Goal: Task Accomplishment & Management: Manage account settings

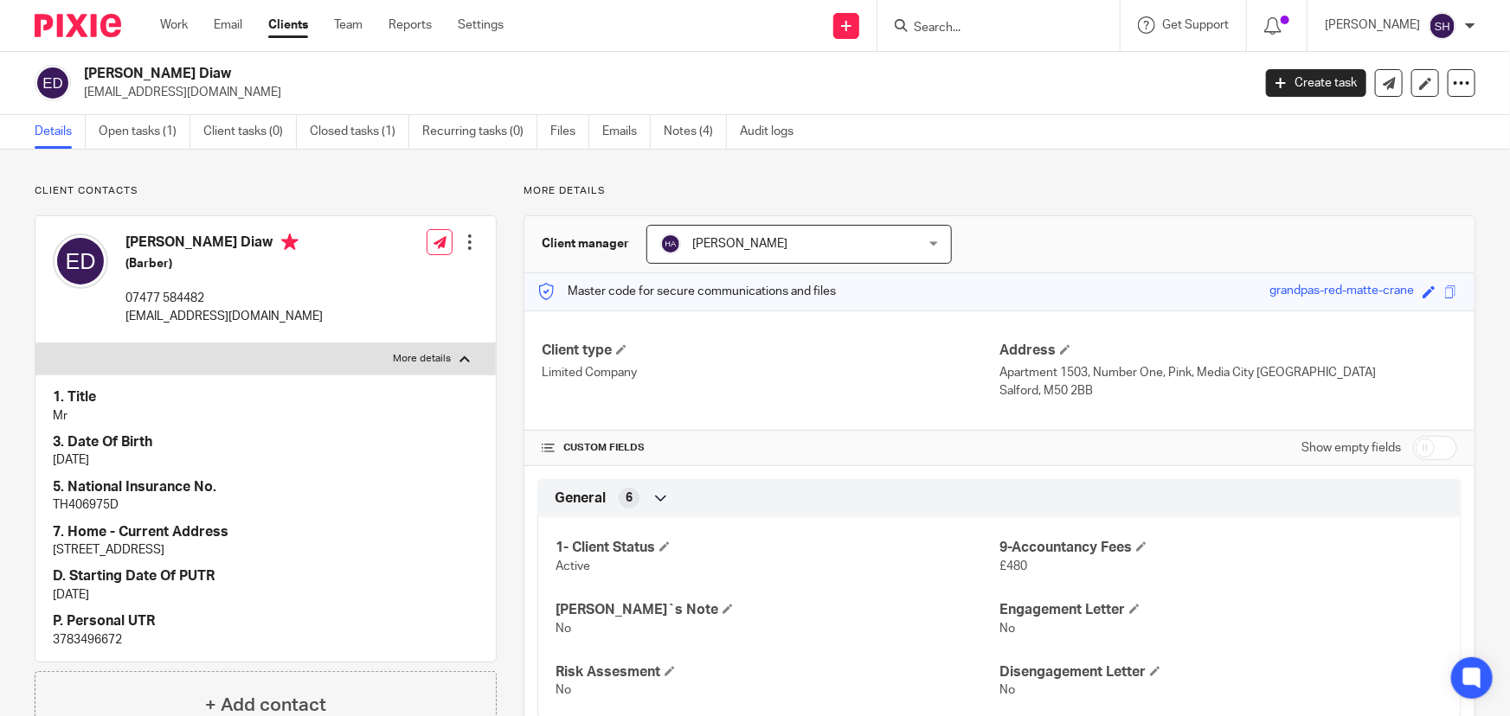
click at [1011, 26] on input "Search" at bounding box center [990, 29] width 156 height 16
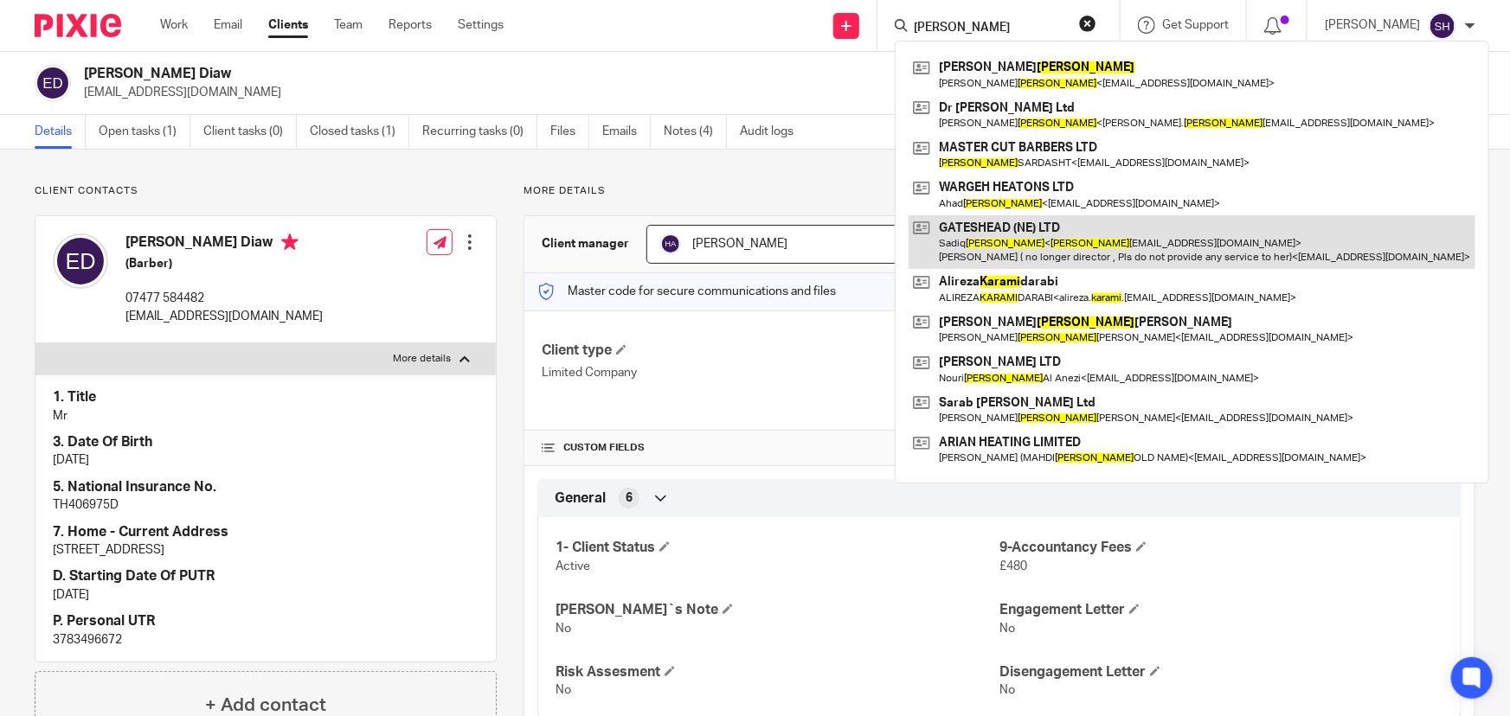
type input "karimi"
click at [1037, 229] on link at bounding box center [1192, 242] width 567 height 54
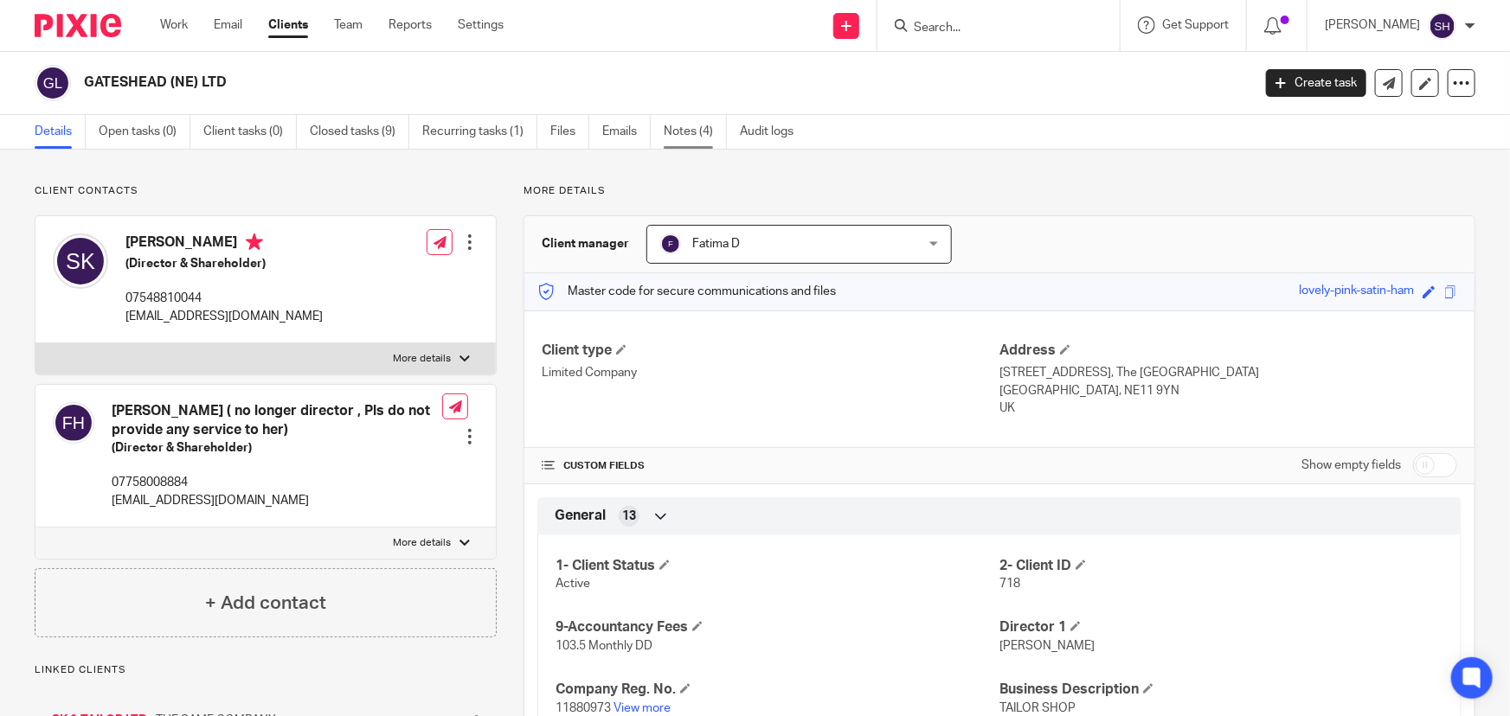
click at [695, 130] on link "Notes (4)" at bounding box center [695, 132] width 63 height 34
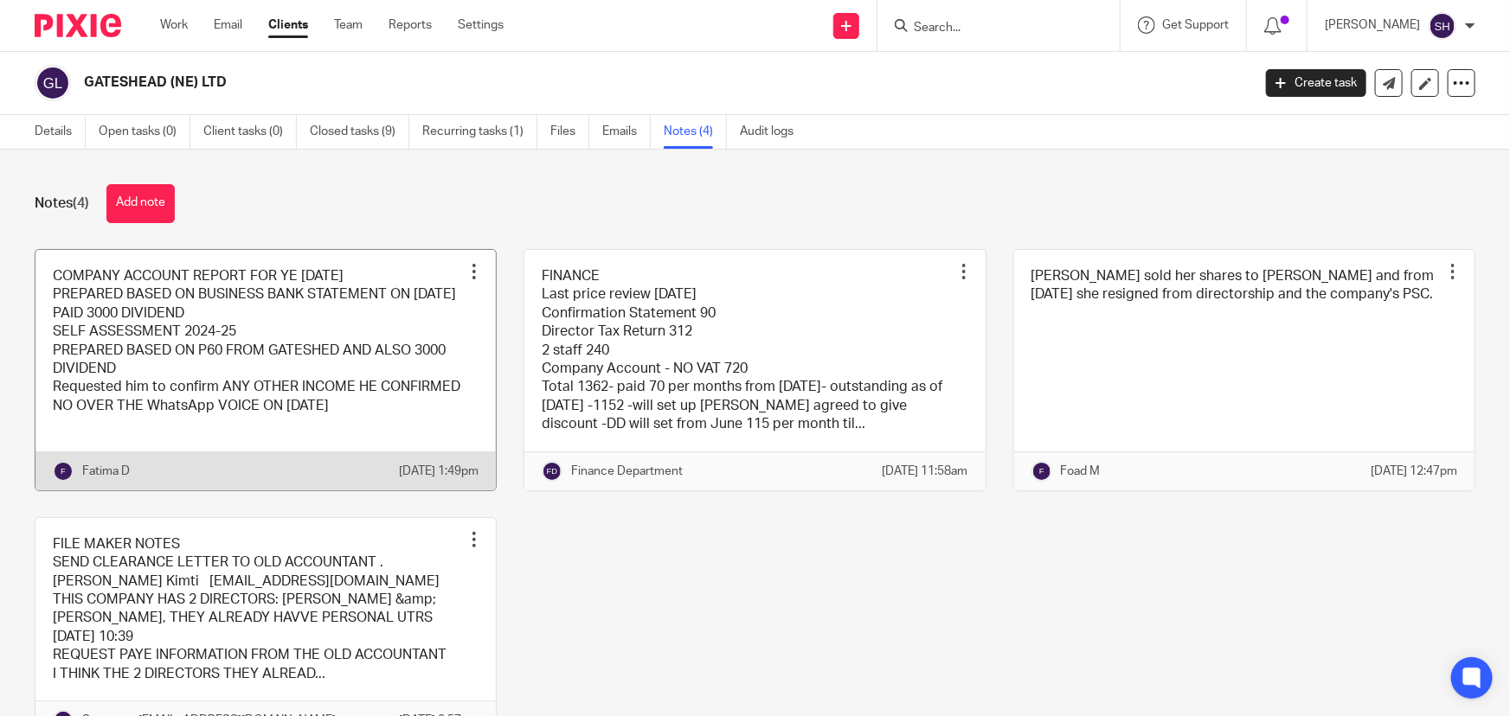
click at [262, 310] on link at bounding box center [265, 370] width 460 height 241
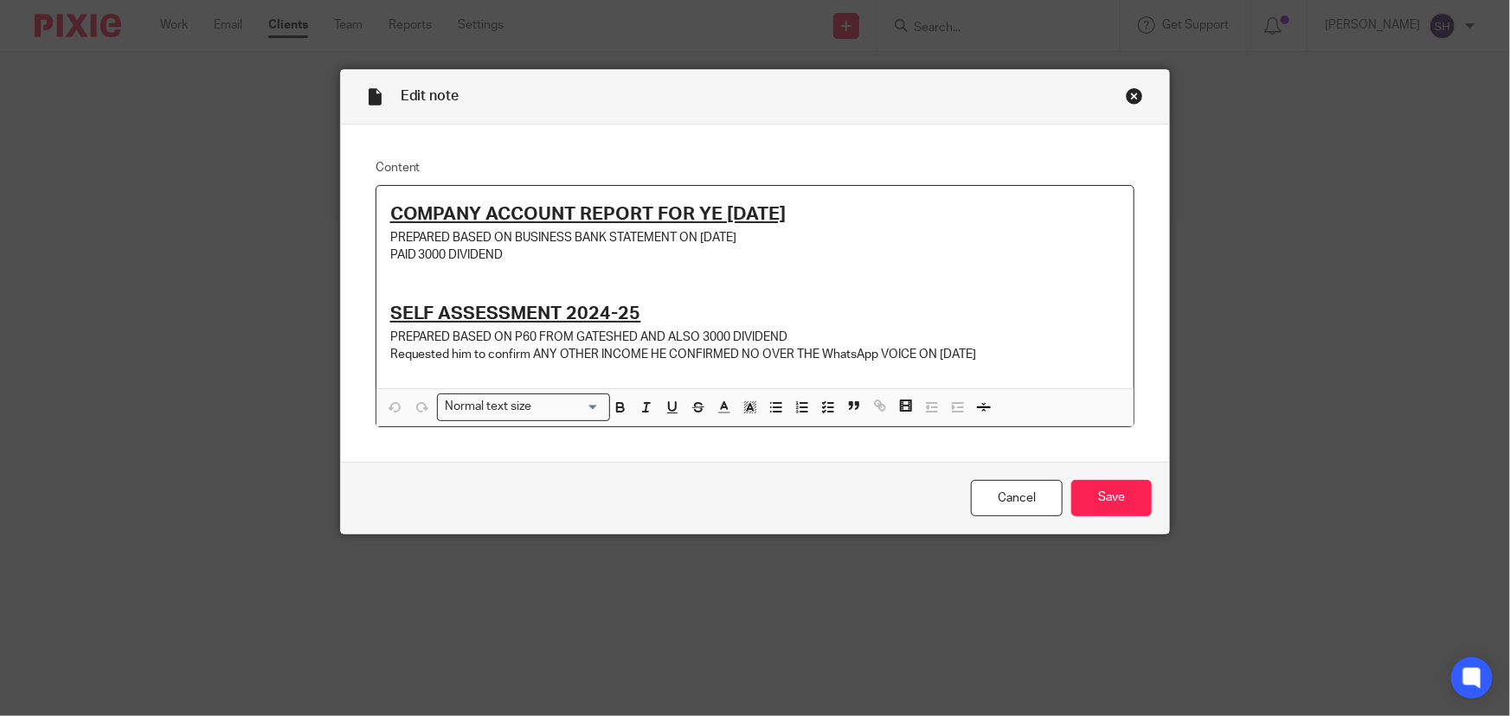
click at [1127, 92] on div "Close this dialog window" at bounding box center [1134, 95] width 17 height 17
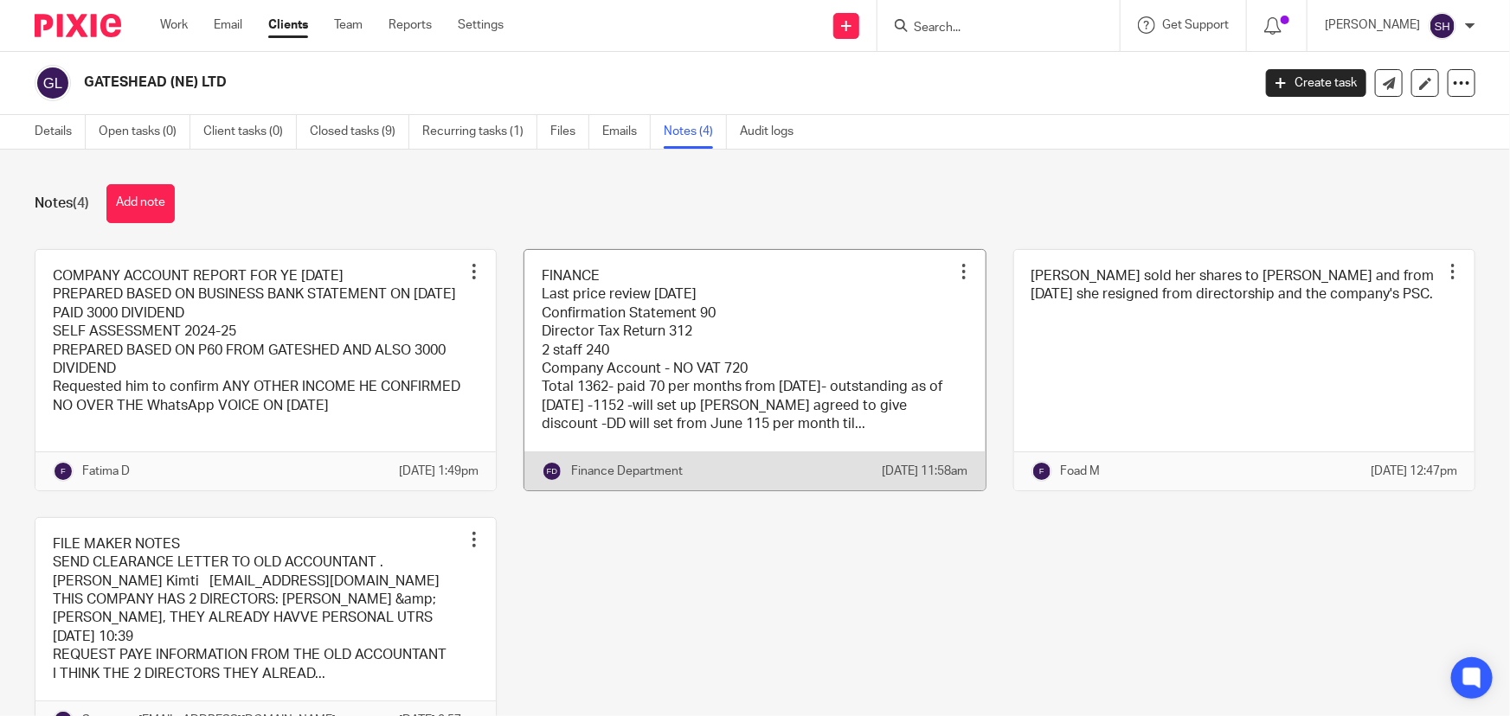
click at [746, 356] on link at bounding box center [754, 370] width 460 height 241
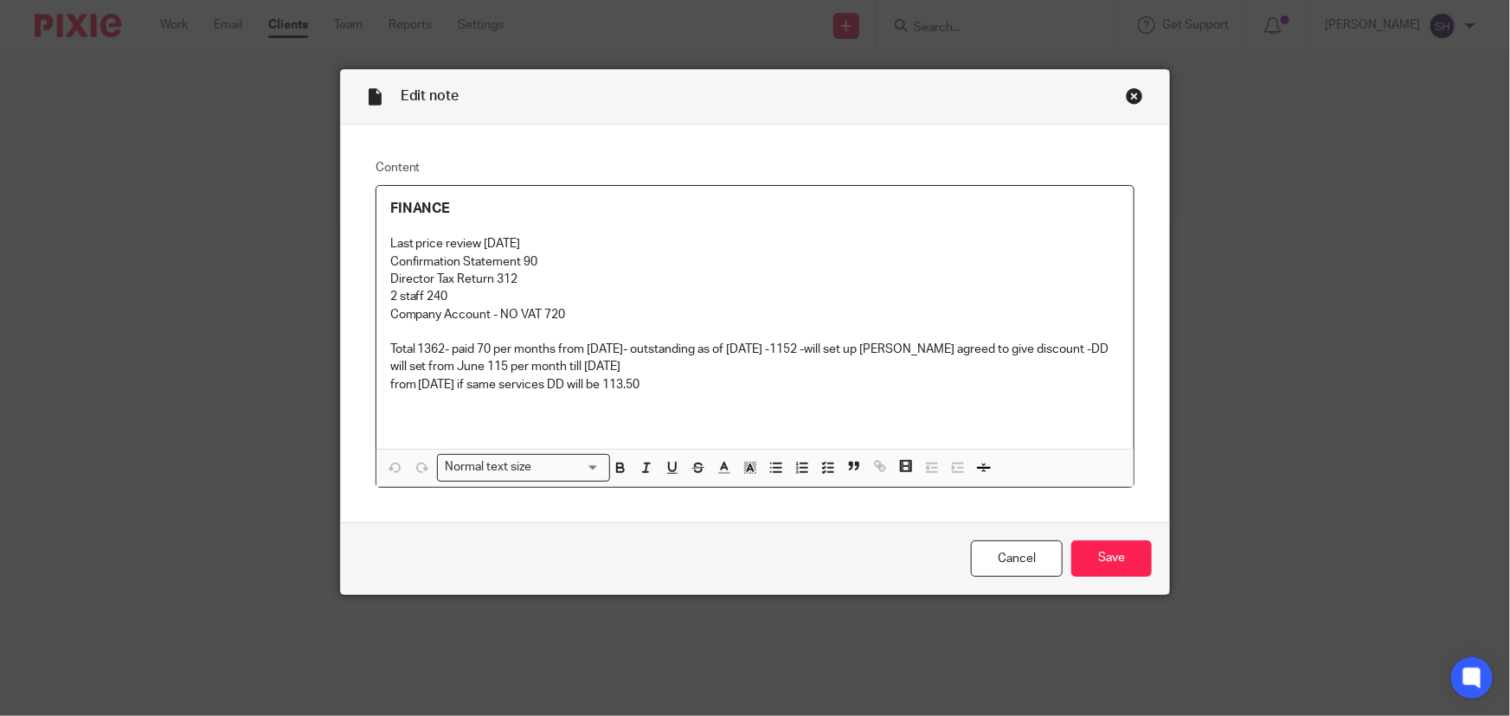
click at [242, 284] on div "Edit note Content FINANCE Last price review [DATE] Confirmation Statement 90 Di…" at bounding box center [755, 358] width 1510 height 716
click at [986, 556] on link "Cancel" at bounding box center [1017, 559] width 92 height 37
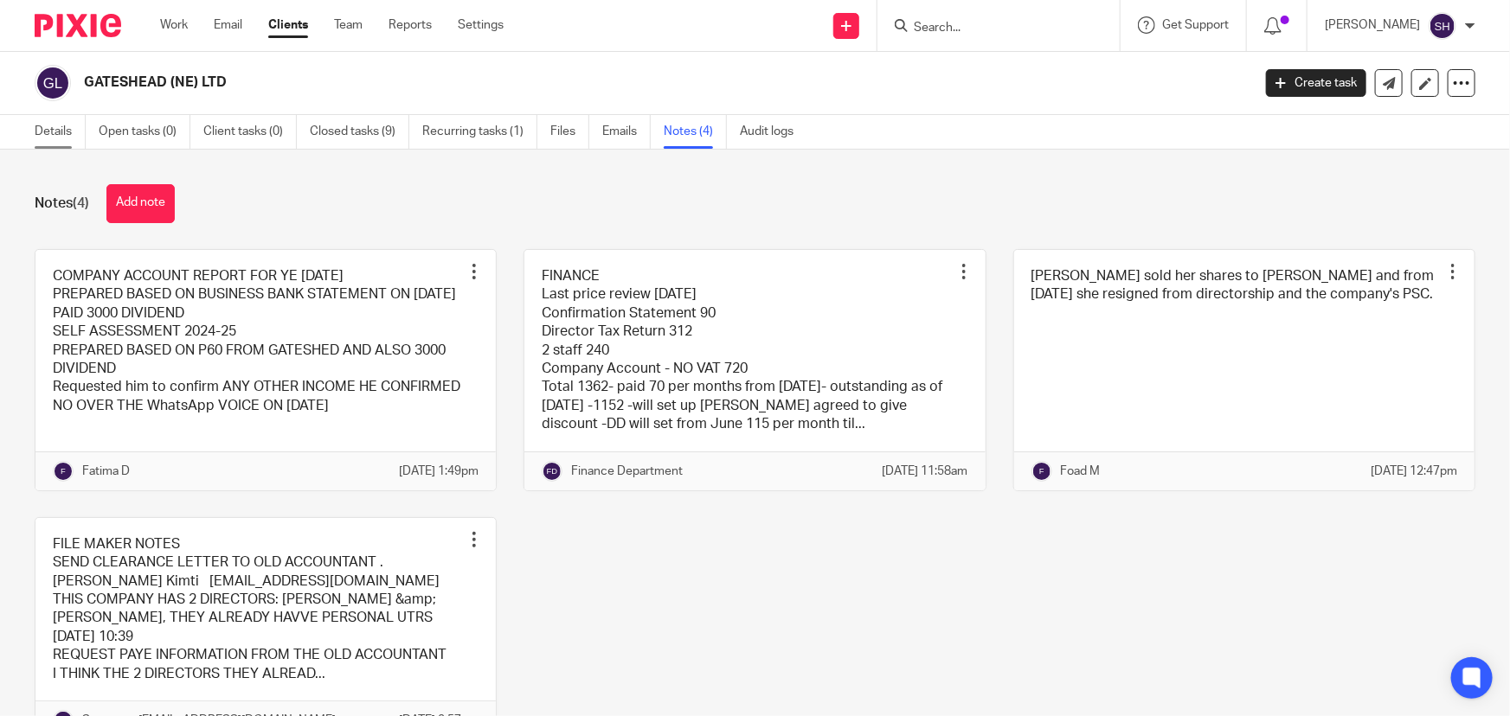
click at [47, 135] on link "Details" at bounding box center [60, 132] width 51 height 34
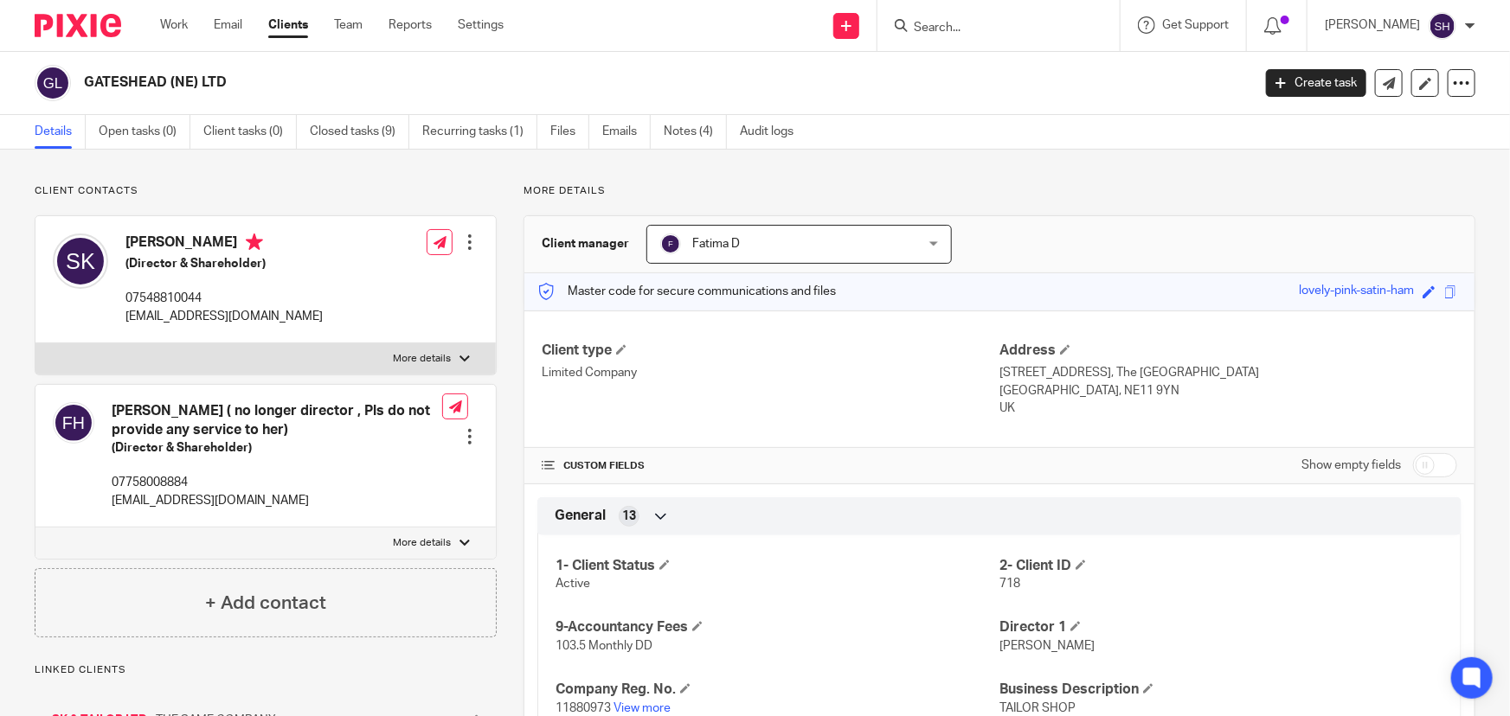
drag, startPoint x: 87, startPoint y: 80, endPoint x: 165, endPoint y: 83, distance: 78.8
click at [165, 83] on h2 "GATESHEAD (NE) LTD" at bounding box center [546, 83] width 925 height 18
copy h2 "GATESHEAD"
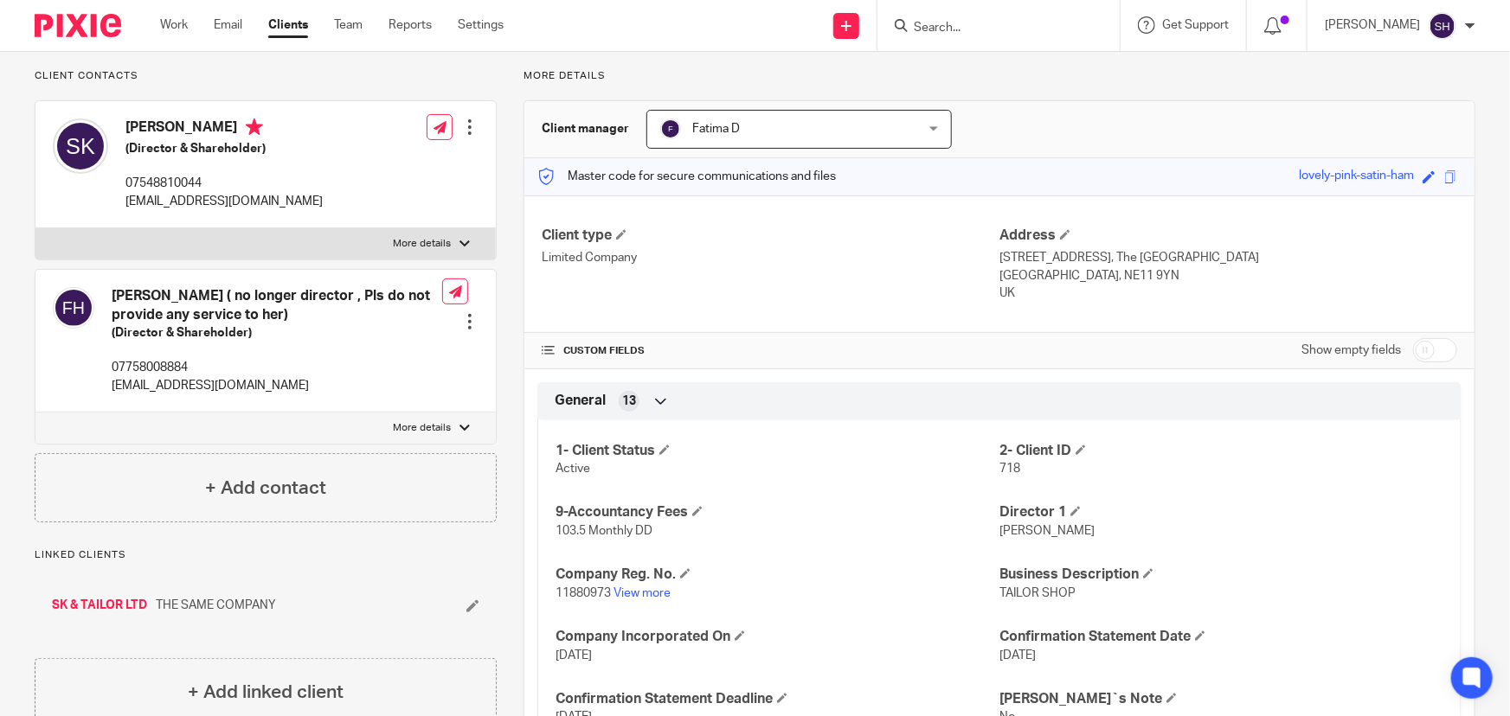
scroll to position [78, 0]
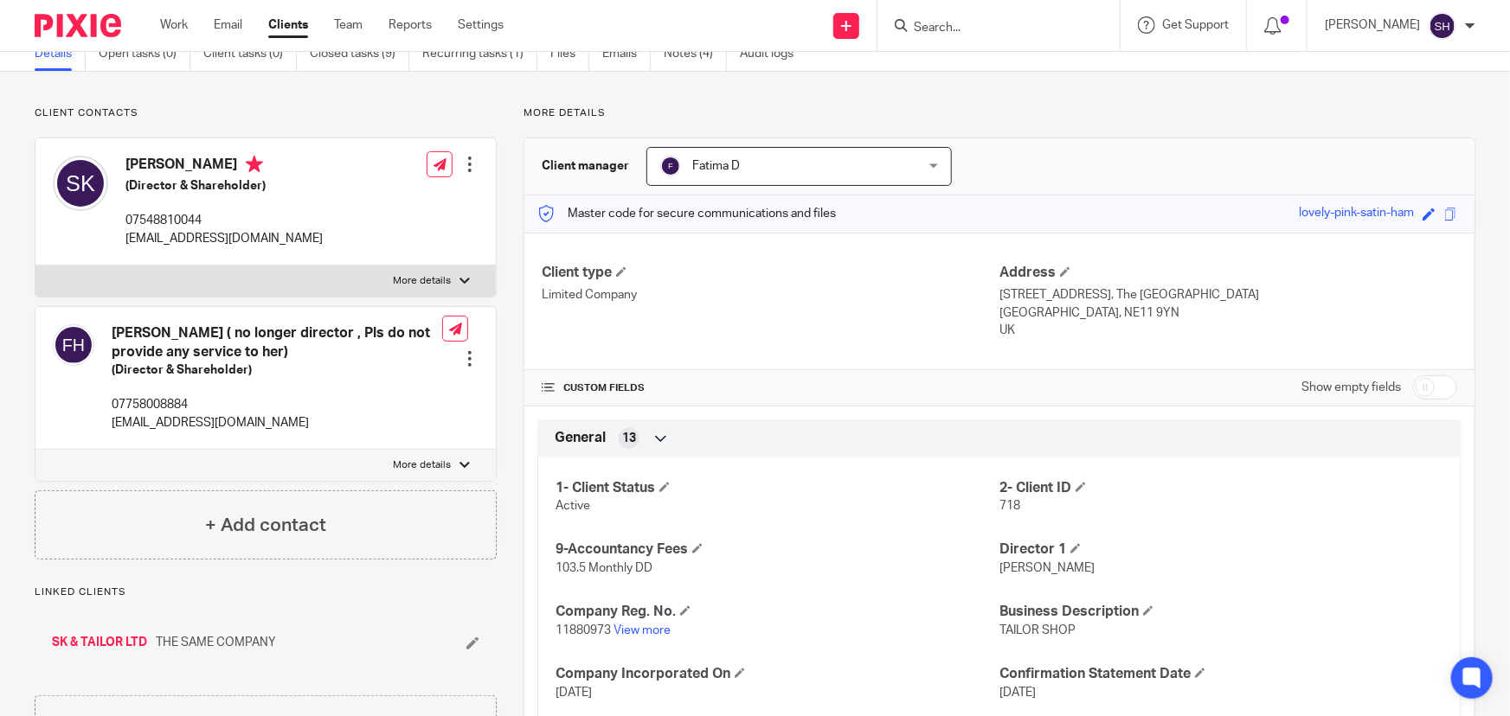
click at [415, 459] on p "More details" at bounding box center [422, 466] width 58 height 14
click at [35, 450] on input "More details" at bounding box center [35, 449] width 1 height 1
checkbox input "true"
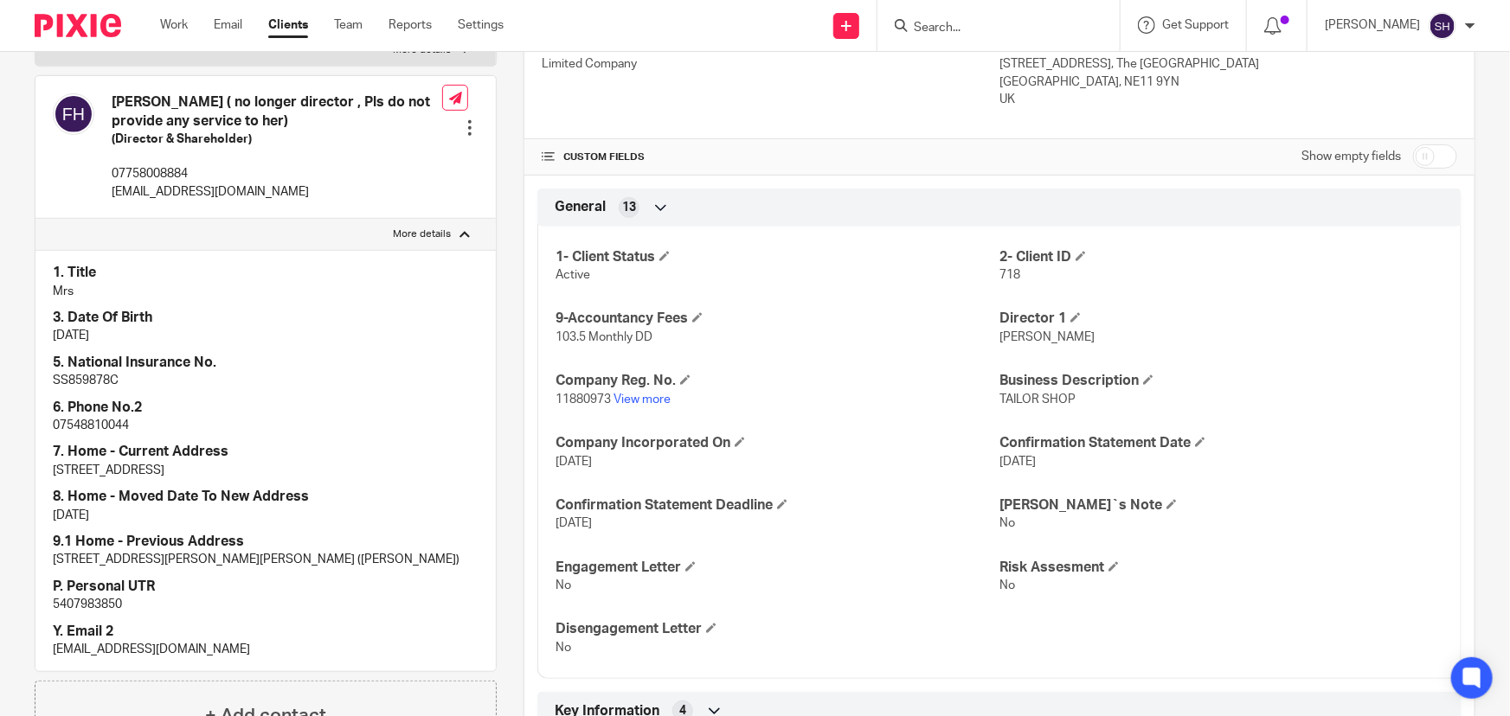
scroll to position [314, 0]
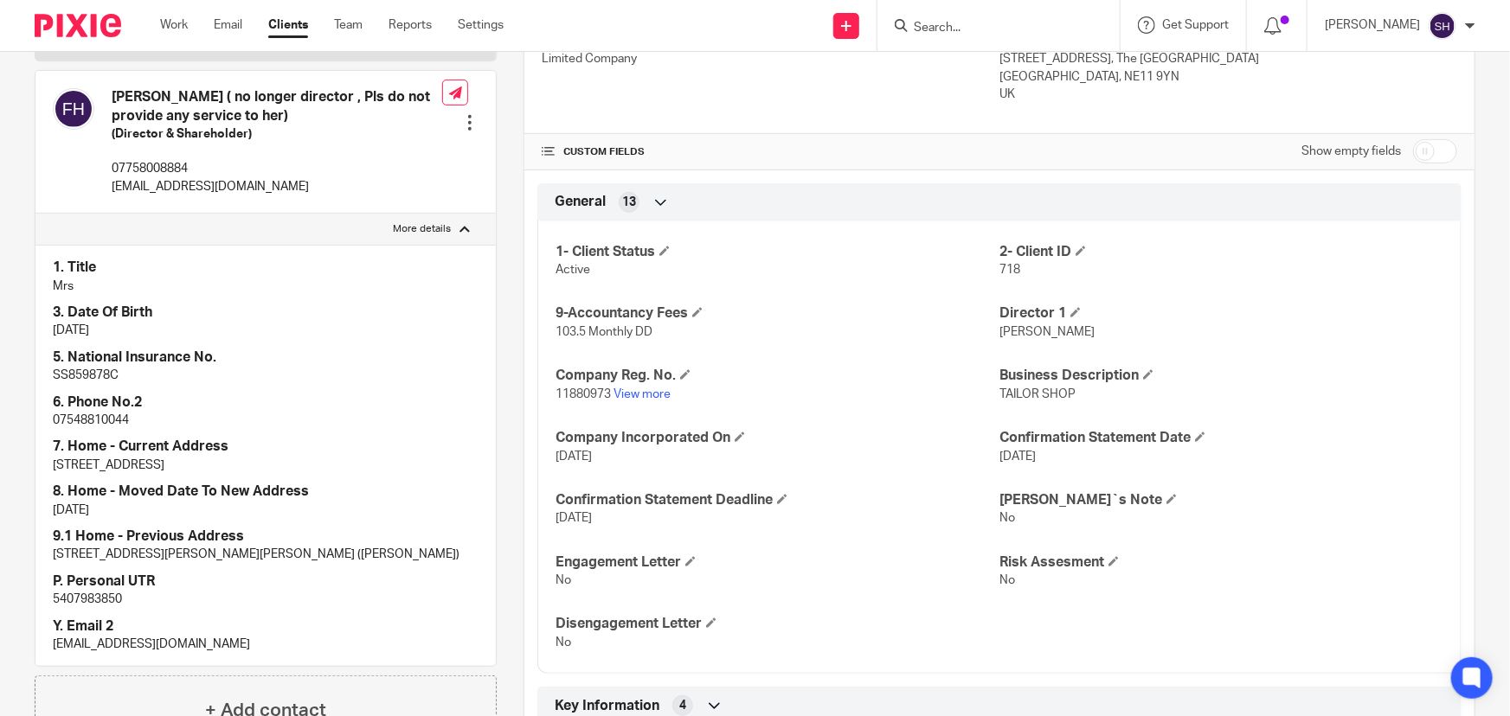
click at [82, 608] on p "5407983850" at bounding box center [266, 599] width 426 height 17
copy p "5407983850"
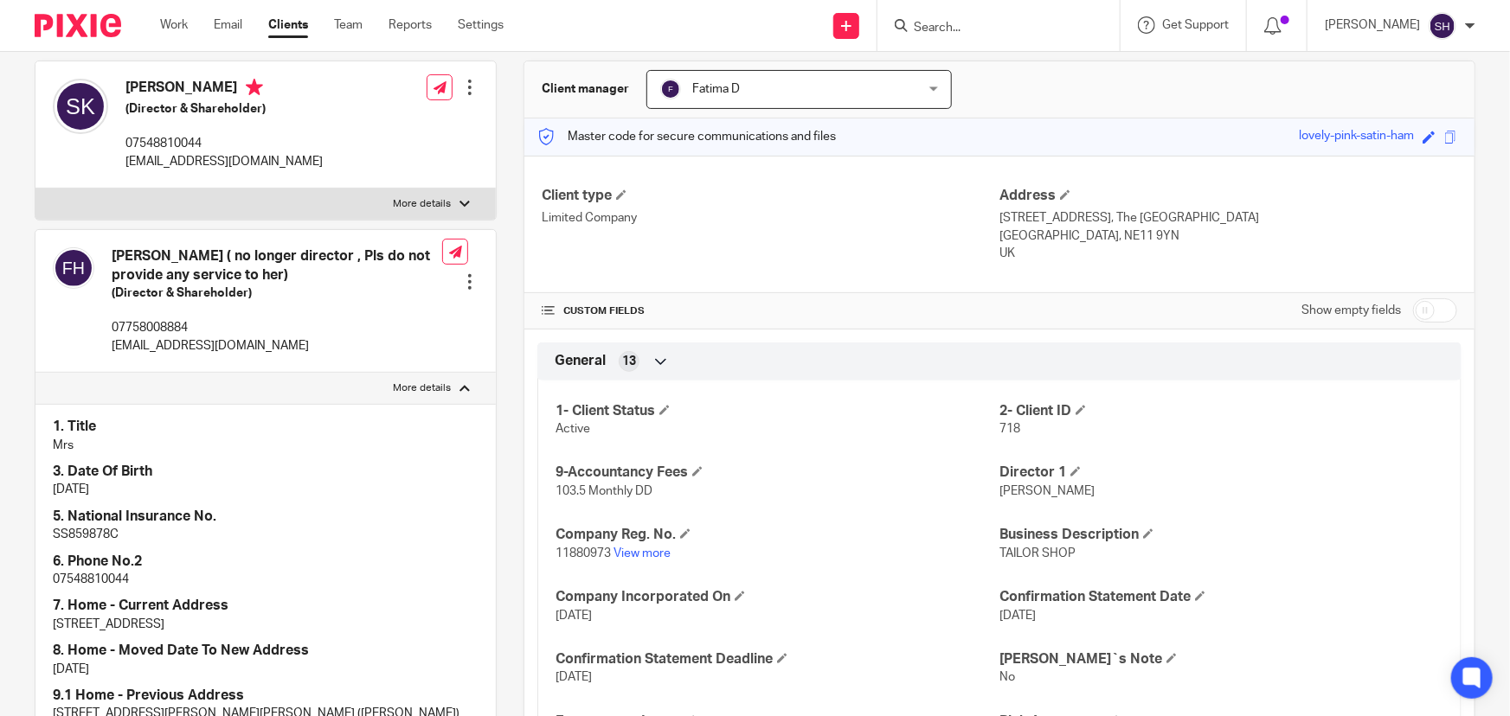
scroll to position [0, 0]
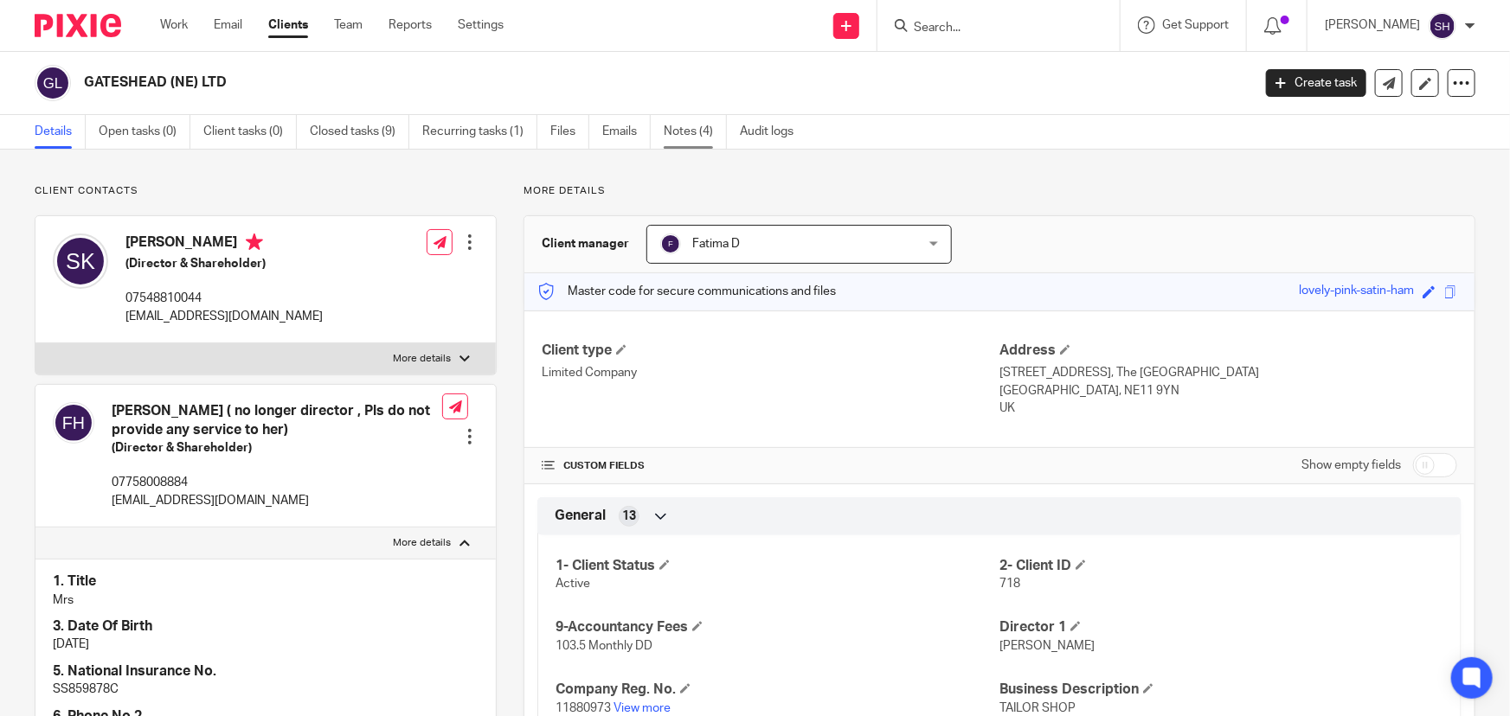
click at [682, 130] on link "Notes (4)" at bounding box center [695, 132] width 63 height 34
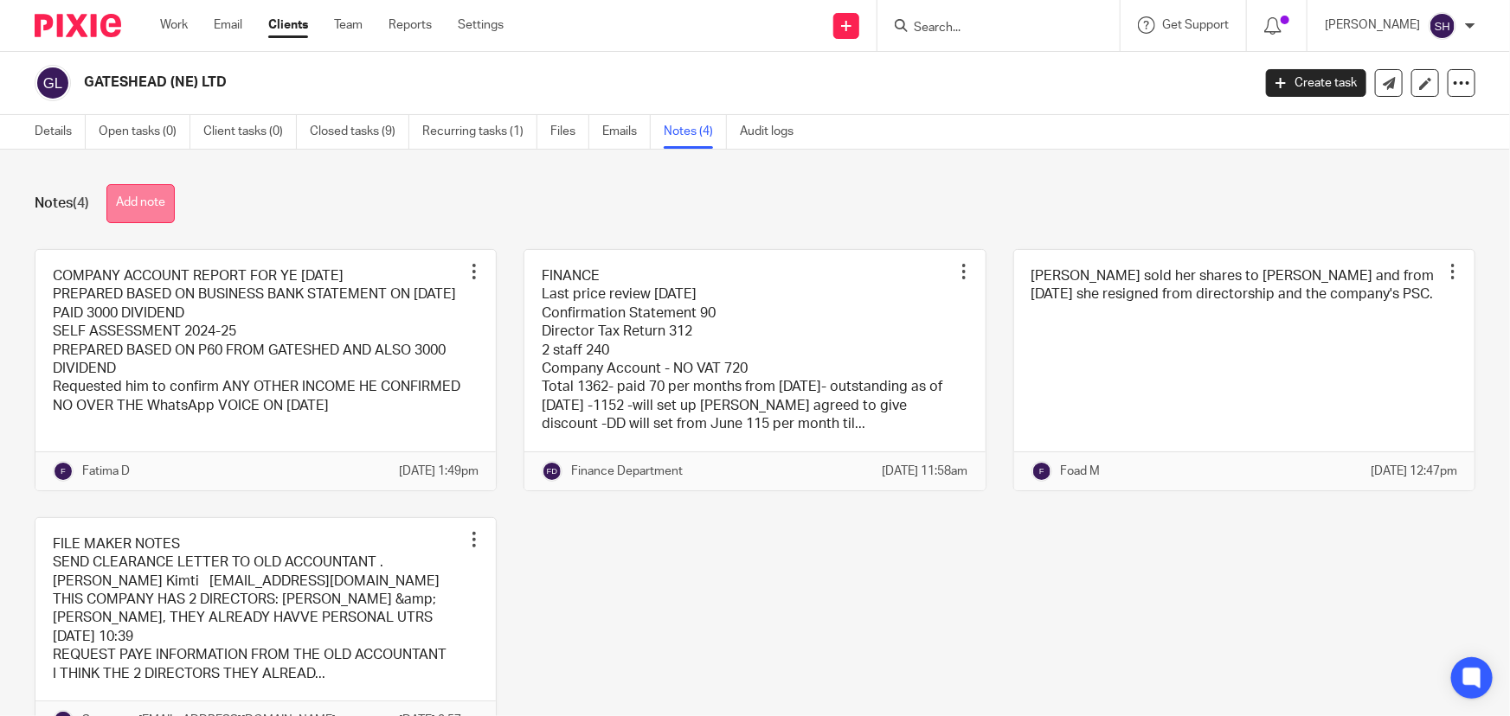
click at [143, 202] on button "Add note" at bounding box center [140, 203] width 68 height 39
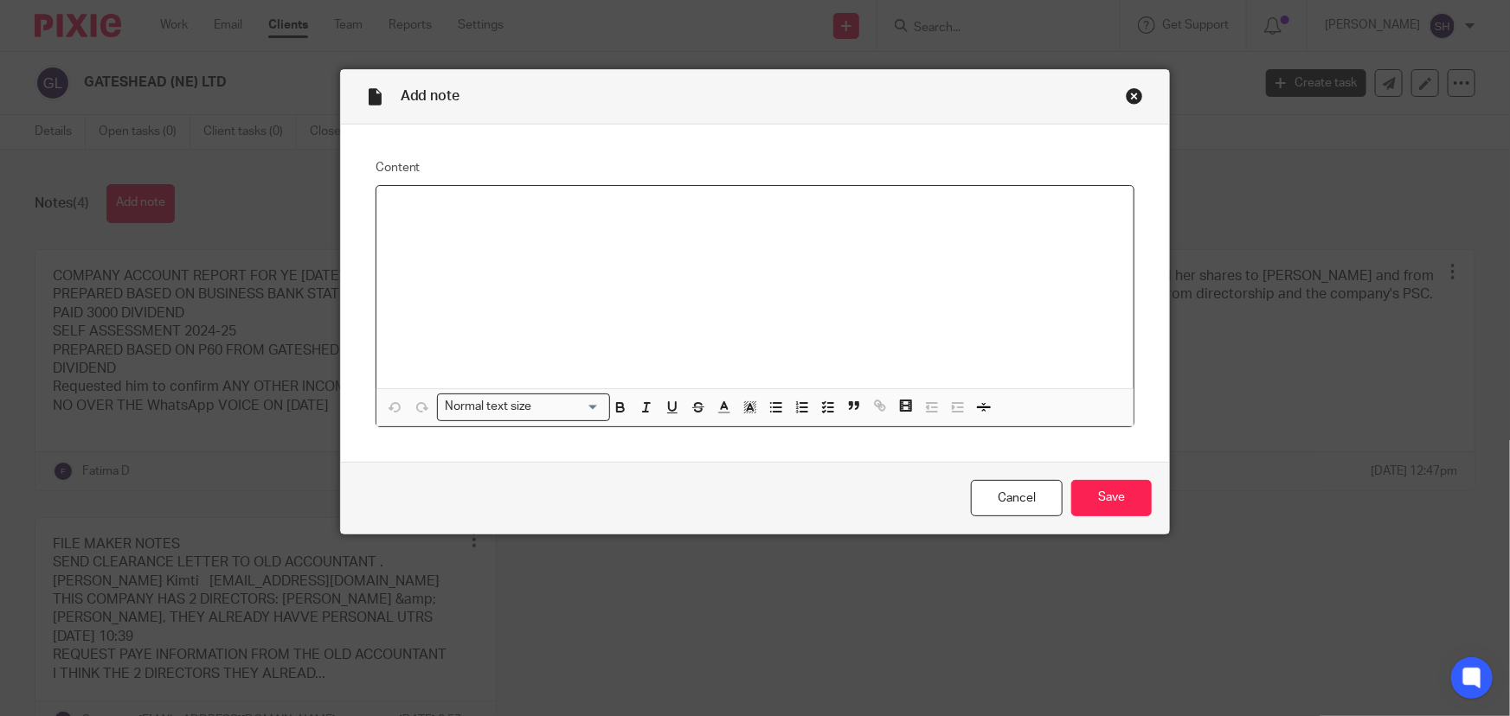
click at [441, 234] on div at bounding box center [755, 287] width 758 height 202
click at [632, 206] on p "had meeting with client on 26 08 2025. he is paning to close the" at bounding box center [755, 208] width 730 height 17
click at [759, 207] on p "had meeting with client on 26 08 2025. he is planning to close the" at bounding box center [755, 208] width 730 height 17
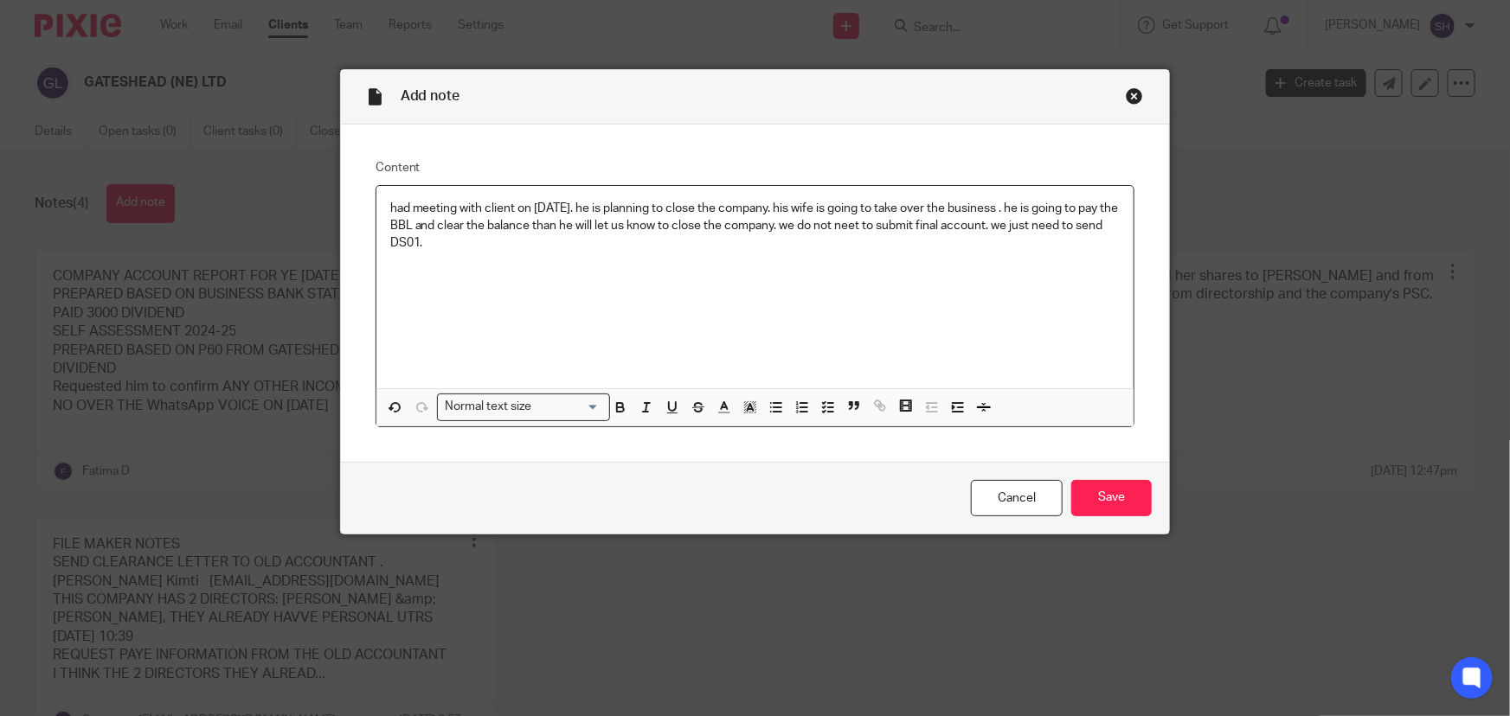
drag, startPoint x: 899, startPoint y: 223, endPoint x: 907, endPoint y: 233, distance: 12.3
click at [900, 223] on p "had meeting with client on 26 08 2025. he is planning to close the company. his…" at bounding box center [755, 226] width 730 height 53
click at [493, 241] on p "had meeting with client on 26 08 2025. he is planning to close the company. his…" at bounding box center [755, 226] width 730 height 53
click at [1116, 488] on input "Save" at bounding box center [1111, 498] width 80 height 37
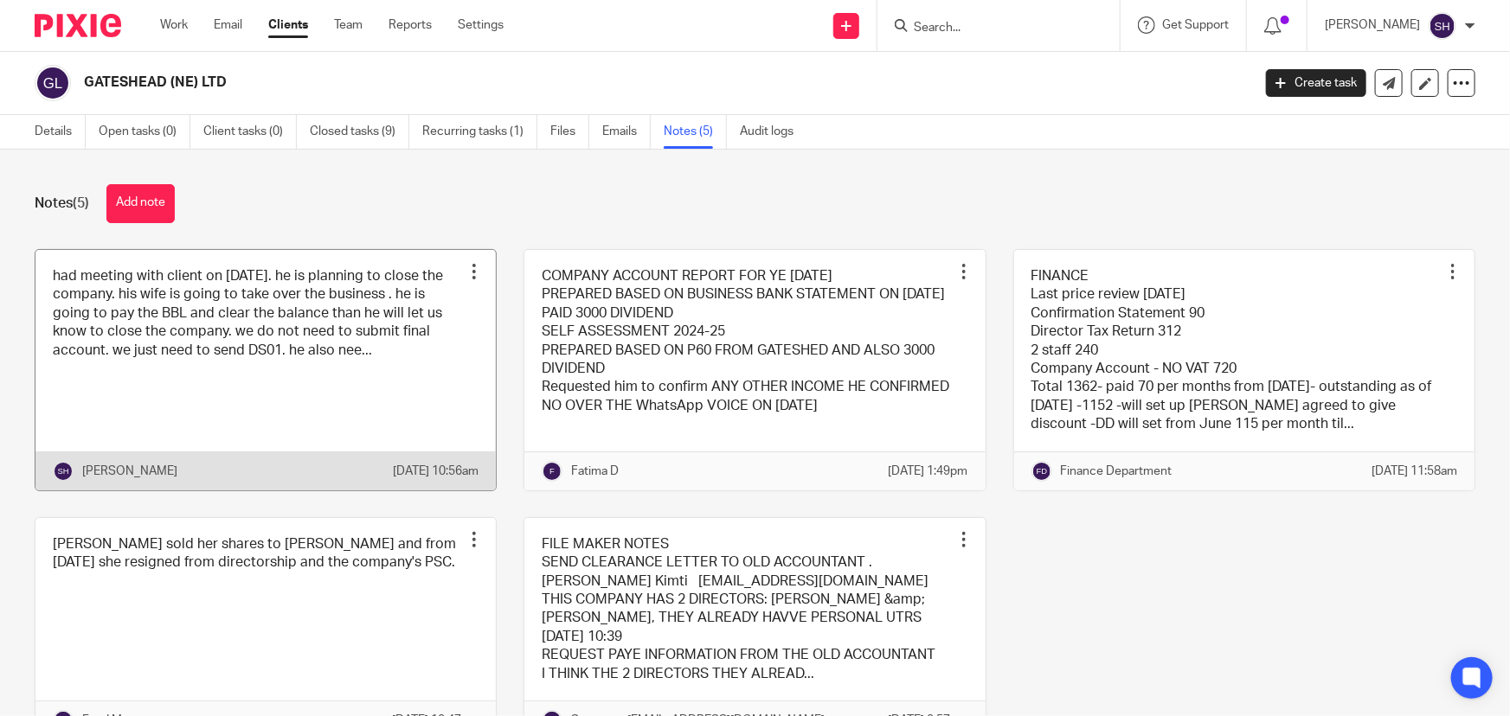
click at [335, 303] on link at bounding box center [265, 370] width 460 height 241
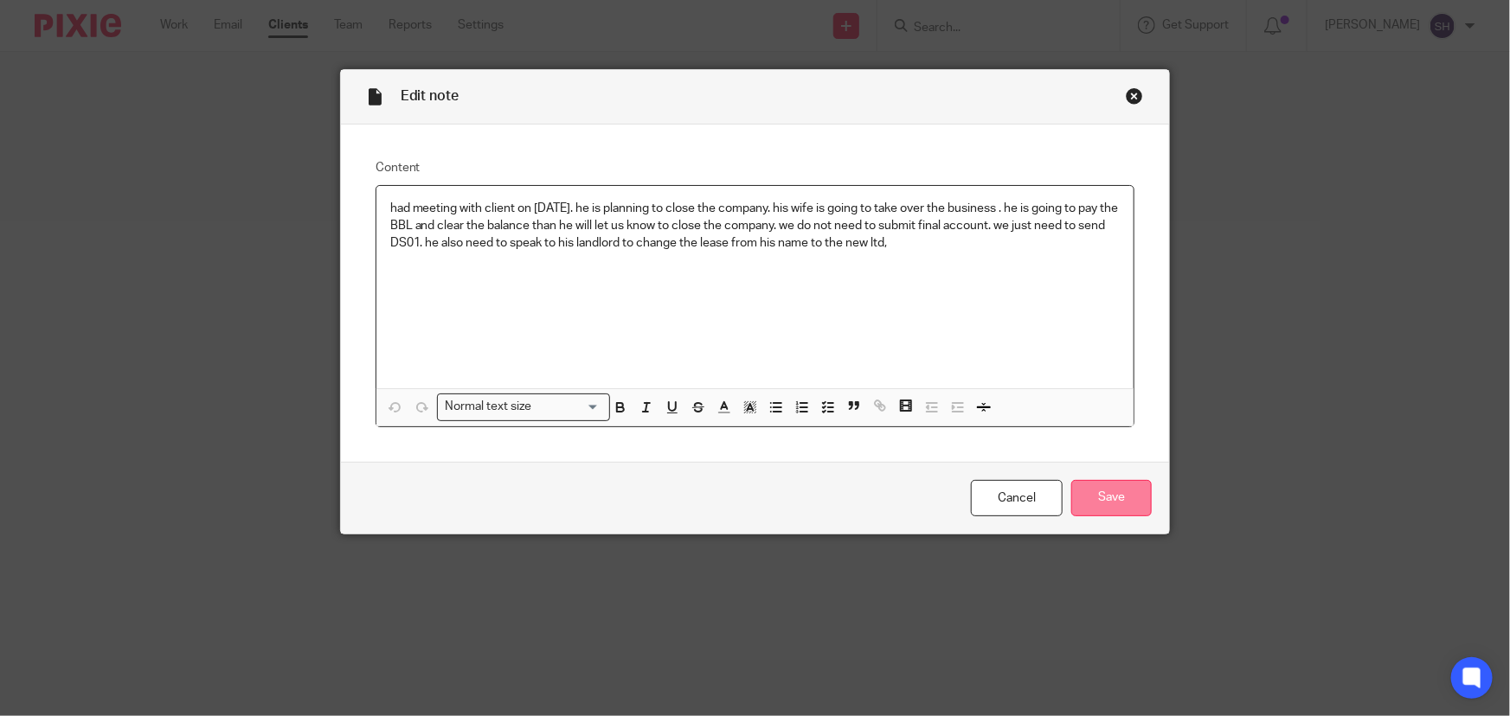
click at [1106, 482] on input "Save" at bounding box center [1111, 498] width 80 height 37
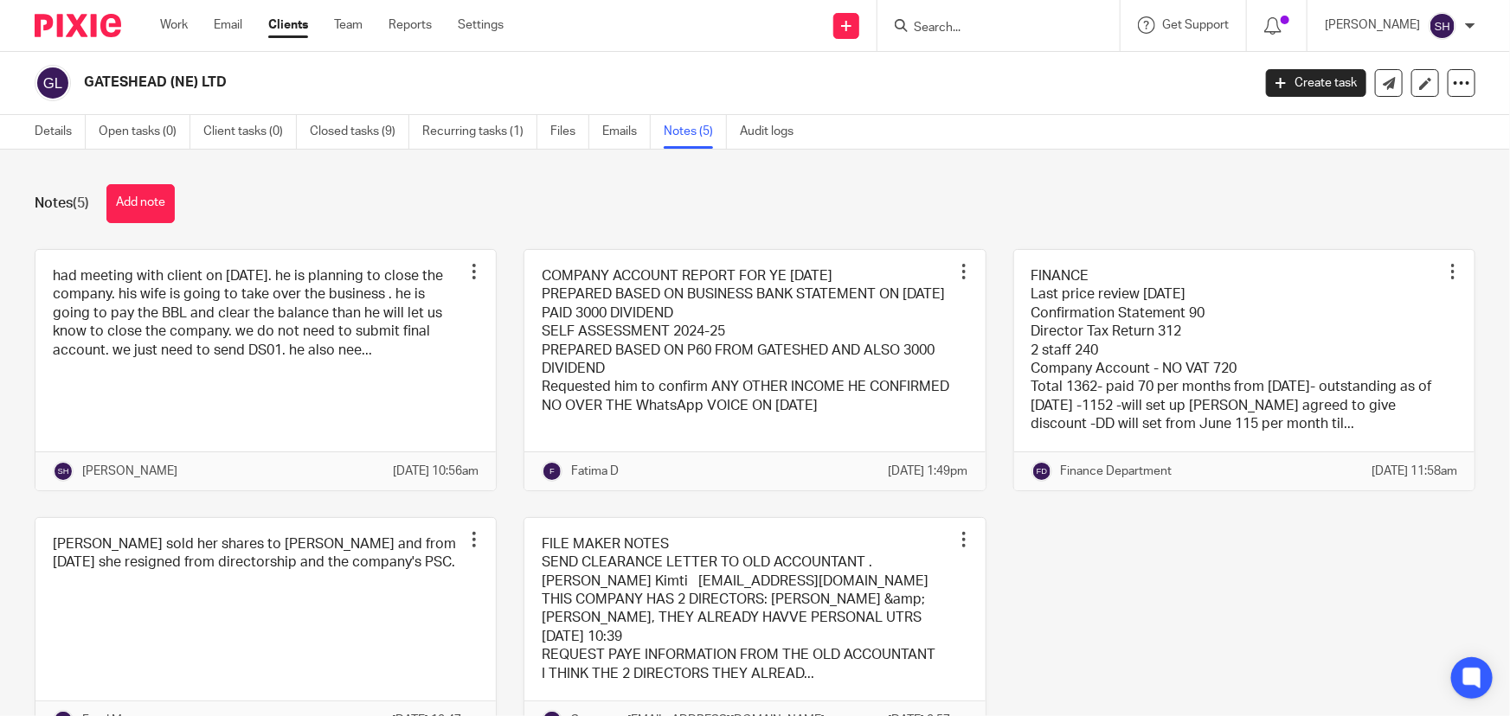
drag, startPoint x: 761, startPoint y: 80, endPoint x: 780, endPoint y: 74, distance: 20.8
click at [761, 80] on h2 "GATESHEAD (NE) LTD" at bounding box center [546, 83] width 925 height 18
